Goal: Task Accomplishment & Management: Complete application form

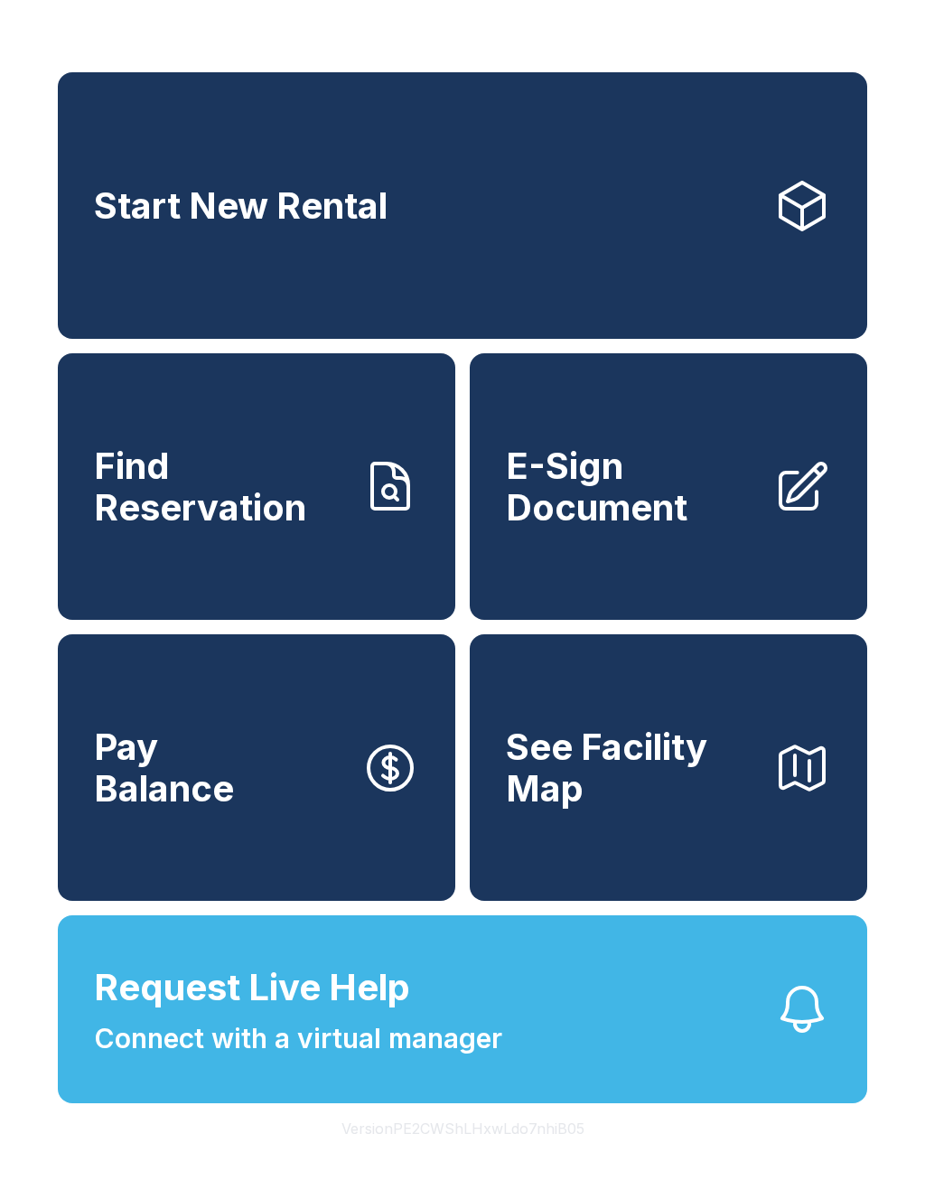
click at [647, 512] on span "E-Sign Document" at bounding box center [632, 487] width 253 height 82
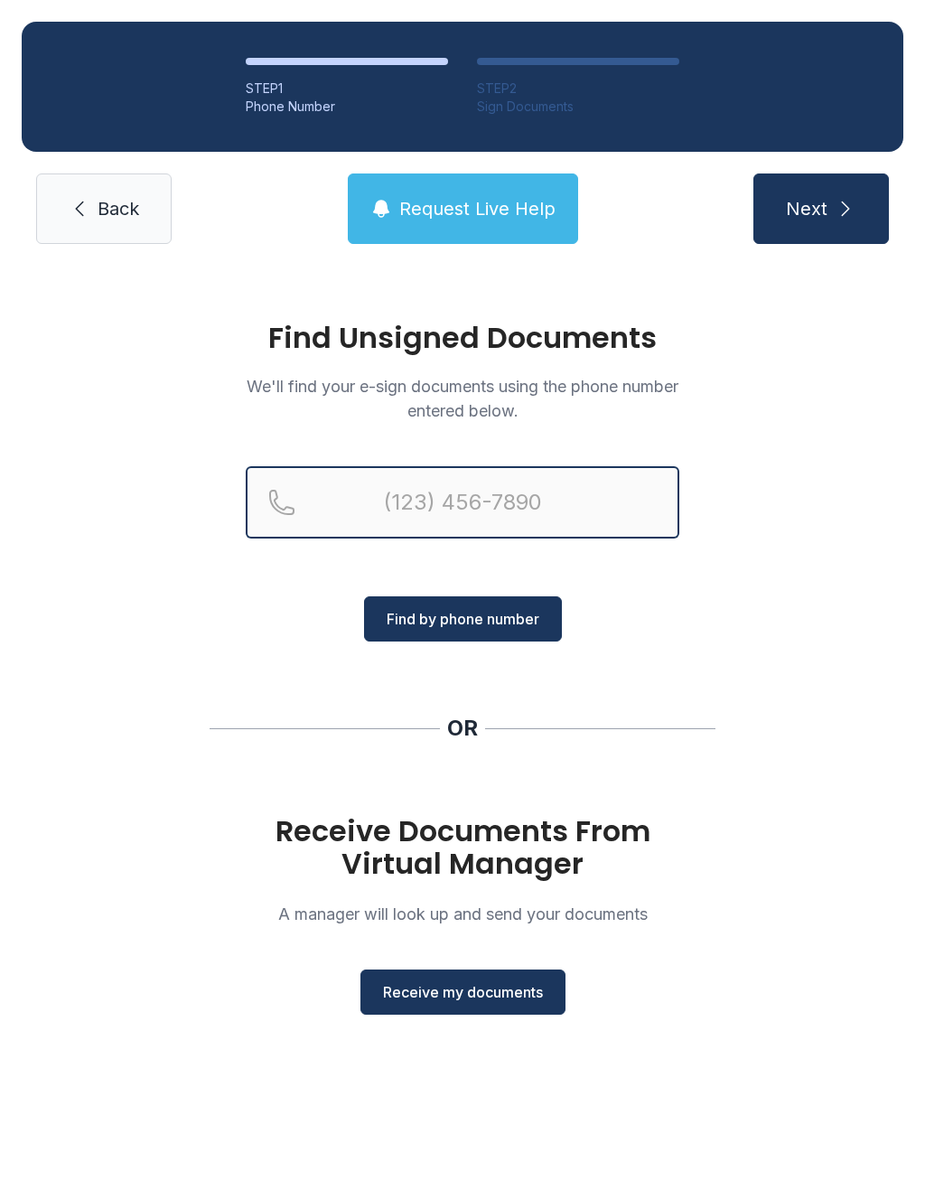
click at [436, 493] on input "Reservation phone number" at bounding box center [463, 502] width 434 height 72
type input "("
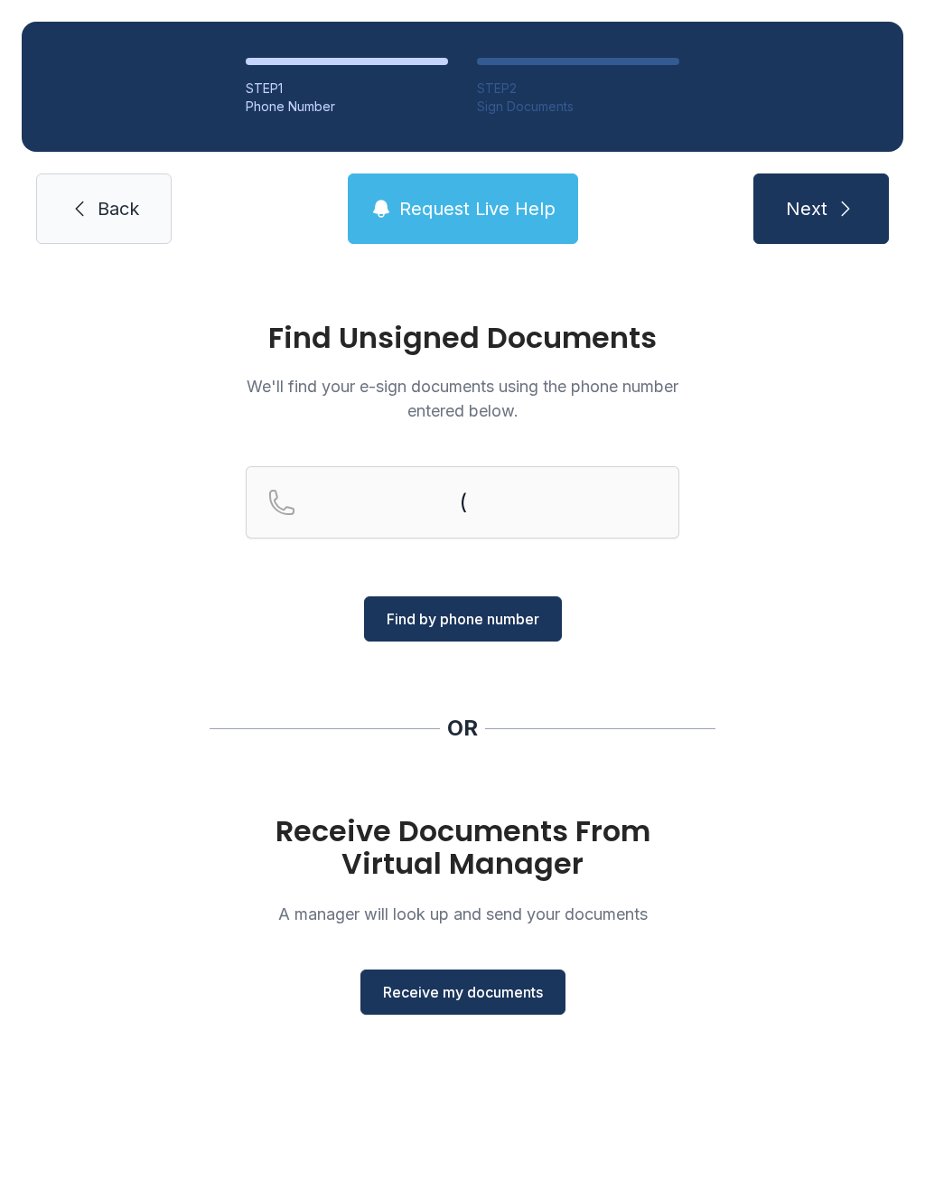
click at [797, 606] on div "Find Unsigned Documents We'll find your e-sign documents using the phone number…" at bounding box center [462, 677] width 925 height 822
click at [493, 986] on span "Receive my documents" at bounding box center [463, 993] width 160 height 22
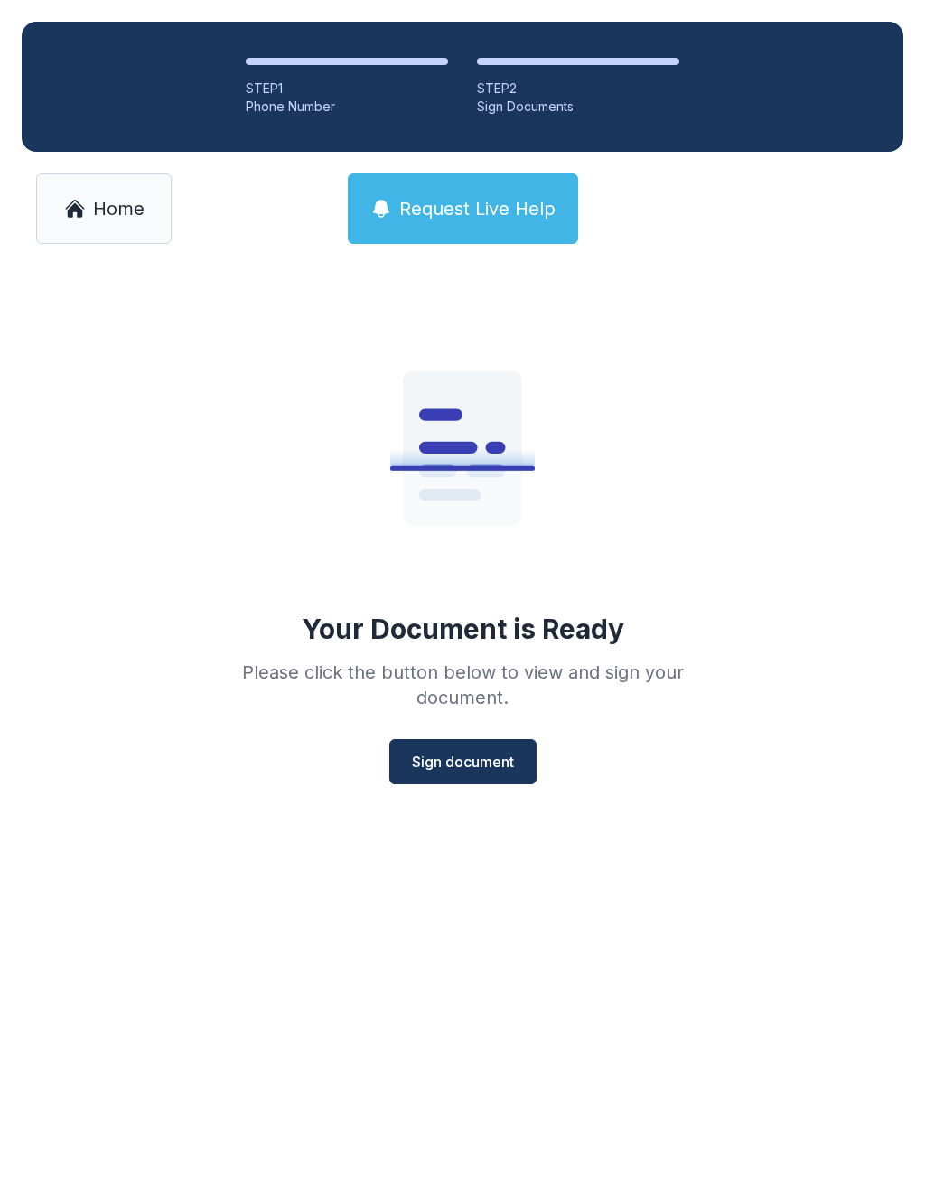
click at [487, 749] on button "Sign document" at bounding box center [463, 761] width 147 height 45
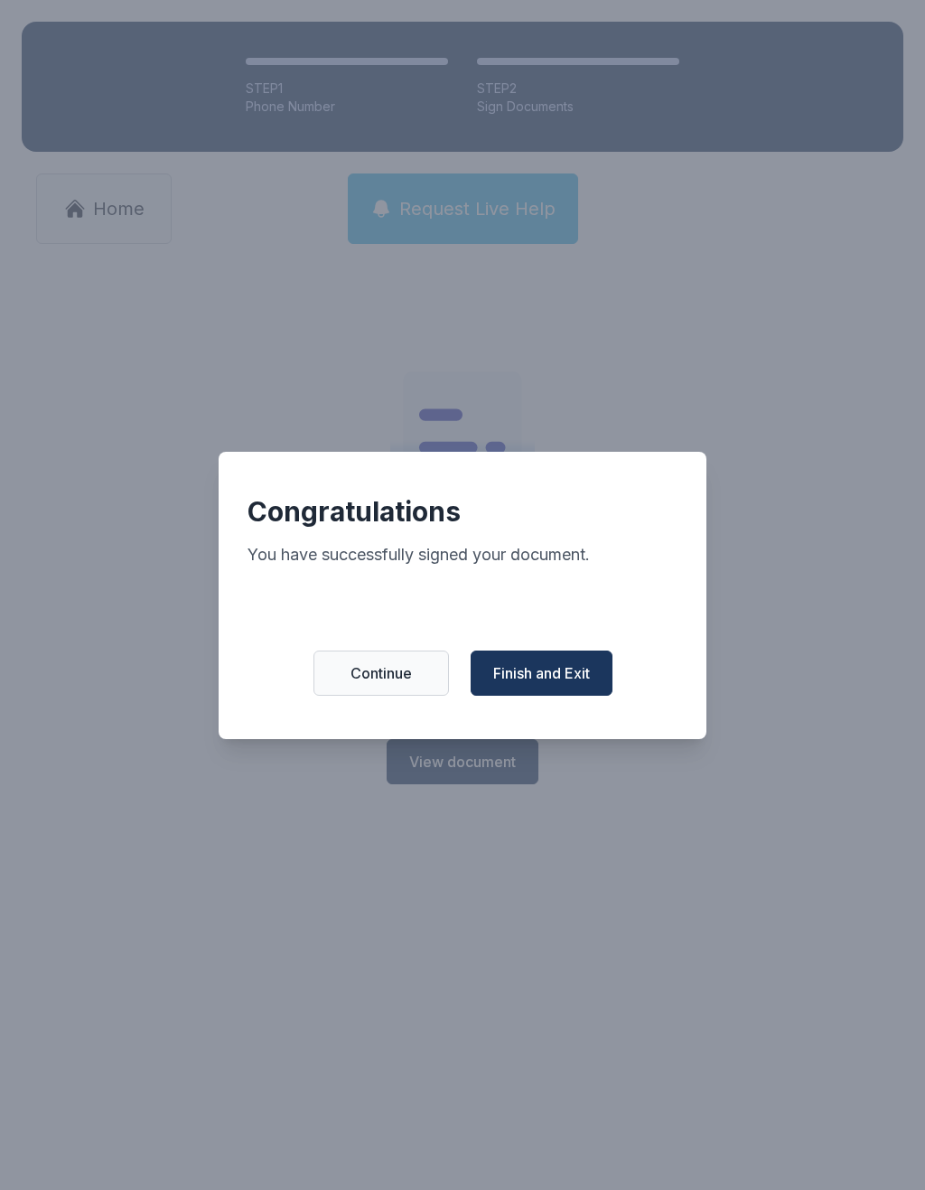
click at [560, 662] on button "Finish and Exit" at bounding box center [542, 673] width 142 height 45
